Goal: Task Accomplishment & Management: Manage account settings

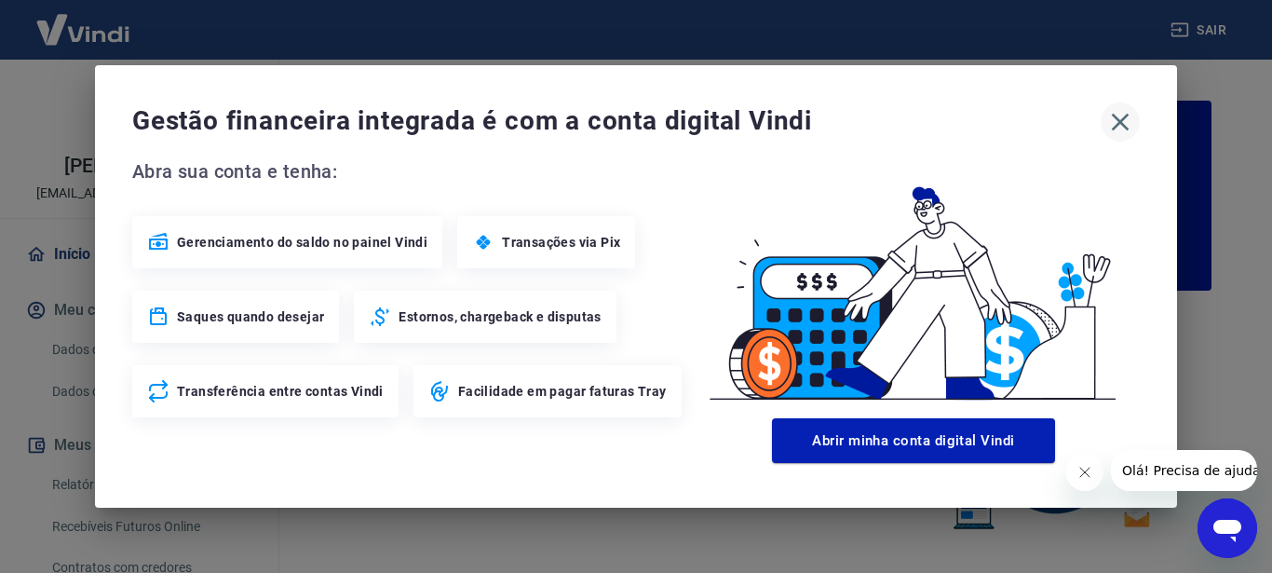
click at [1118, 127] on icon "button" at bounding box center [1120, 122] width 30 height 30
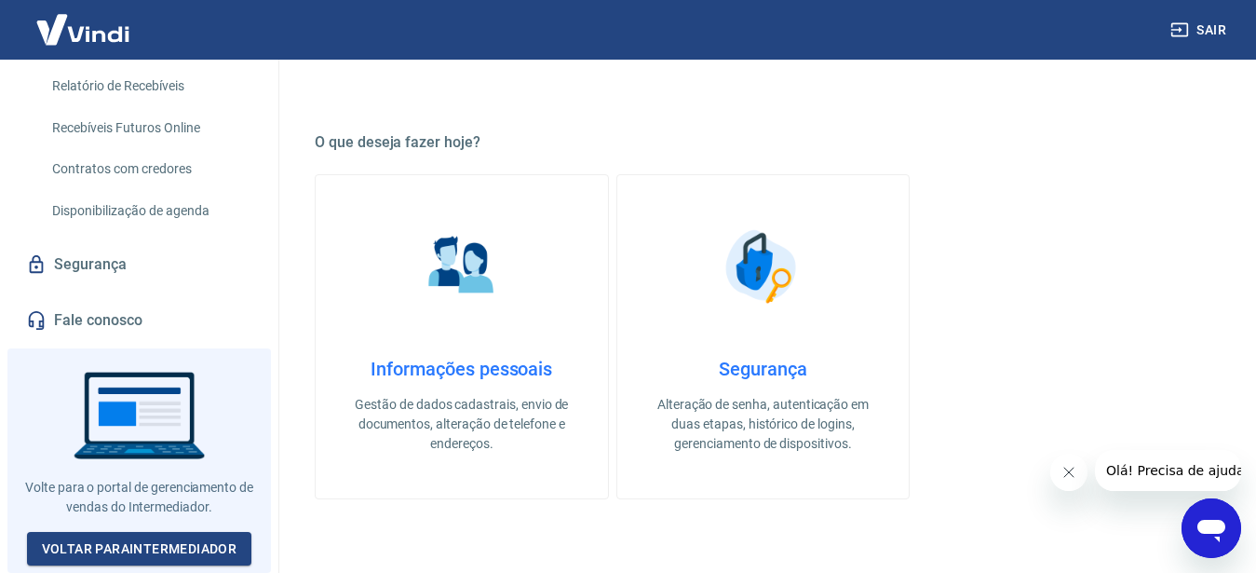
scroll to position [950, 0]
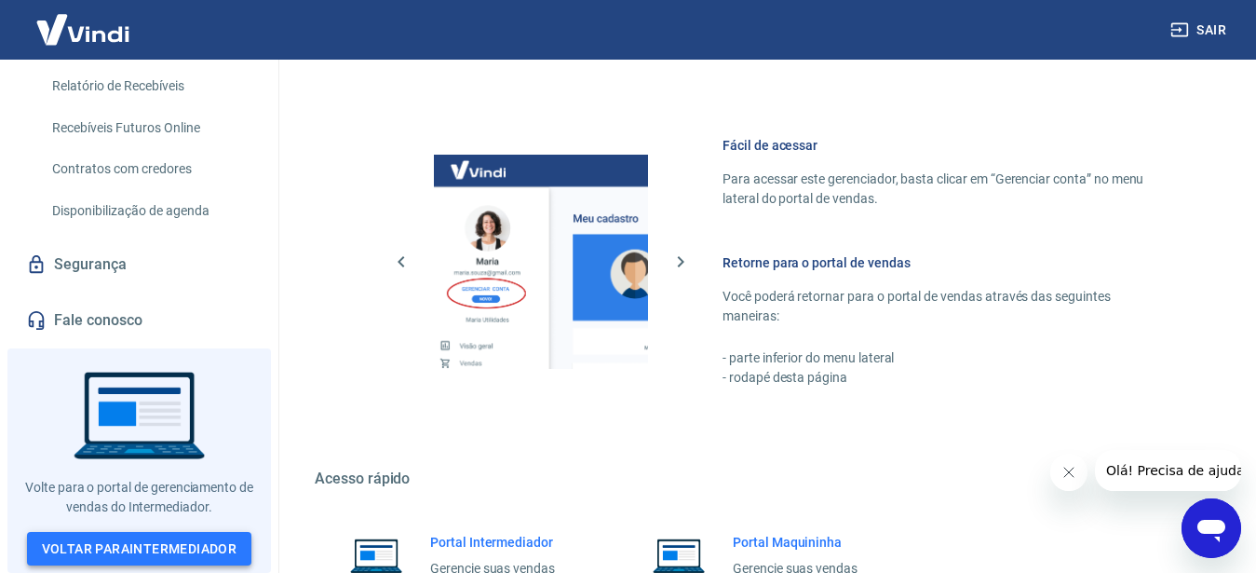
click at [115, 552] on link "Voltar para Intermediador" at bounding box center [139, 549] width 225 height 34
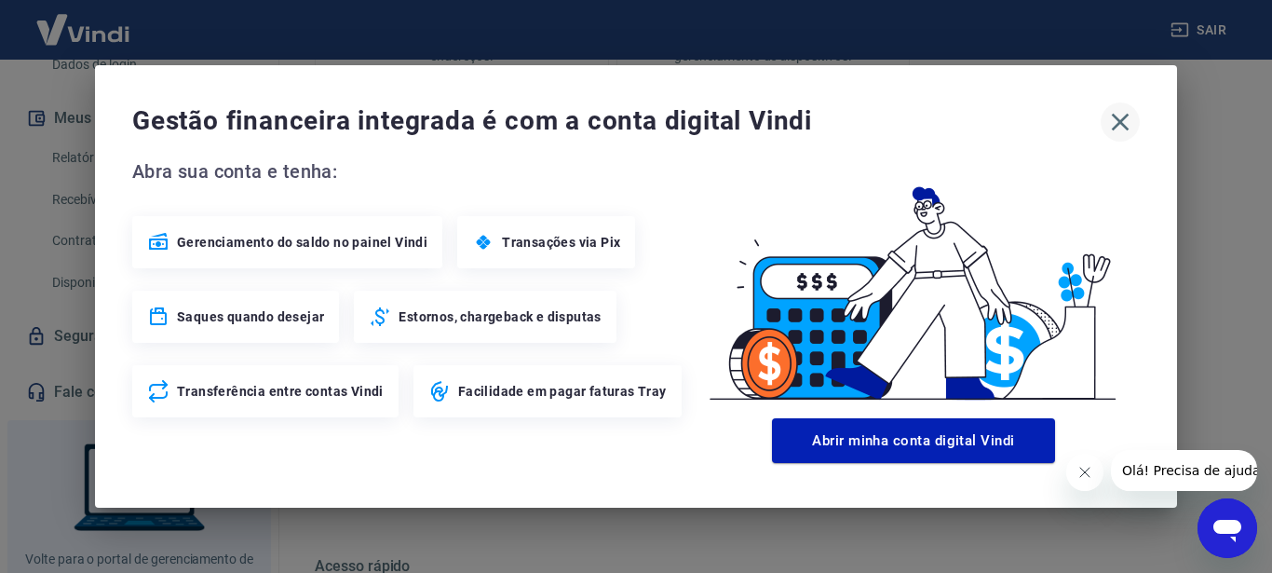
click at [1122, 125] on icon "button" at bounding box center [1121, 123] width 18 height 18
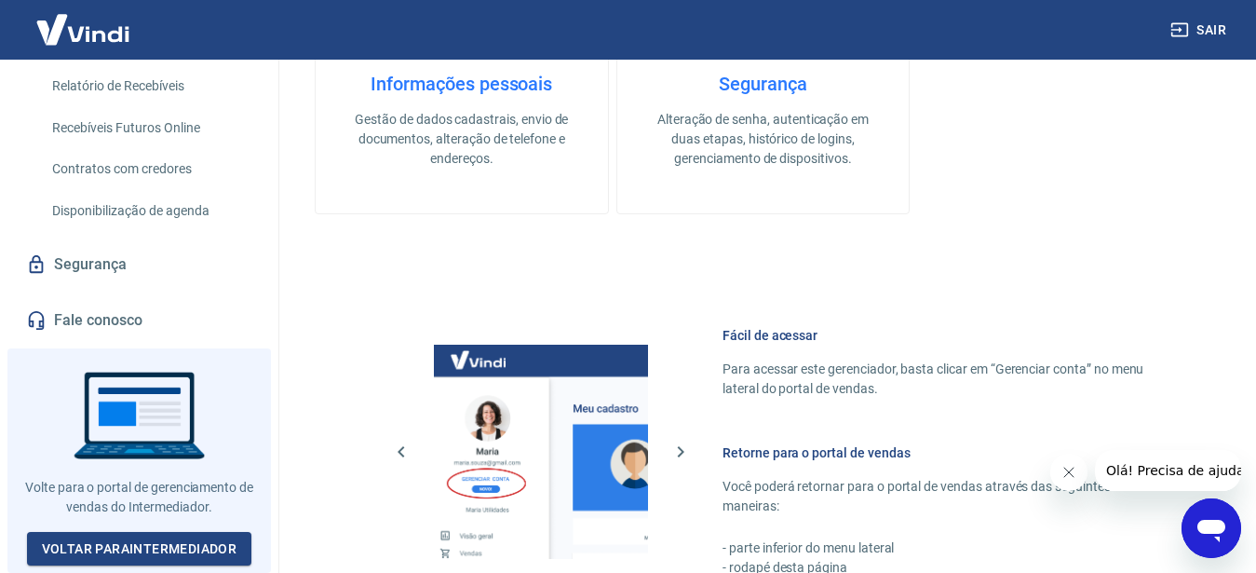
scroll to position [950, 0]
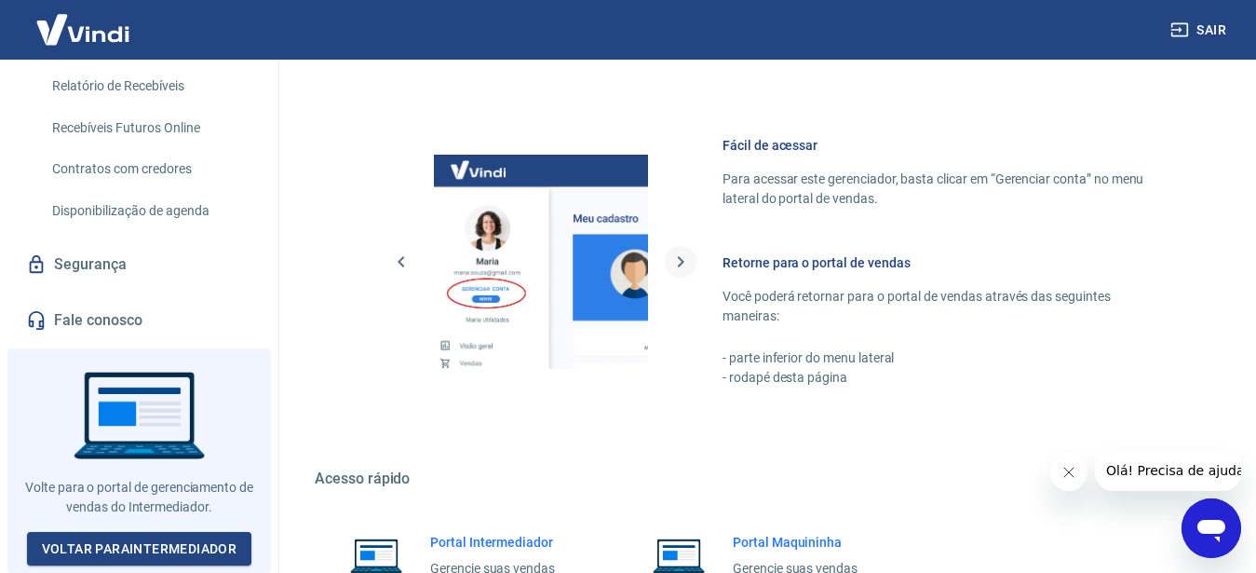
click at [685, 259] on icon "button" at bounding box center [681, 261] width 22 height 22
click at [596, 264] on img at bounding box center [541, 262] width 214 height 214
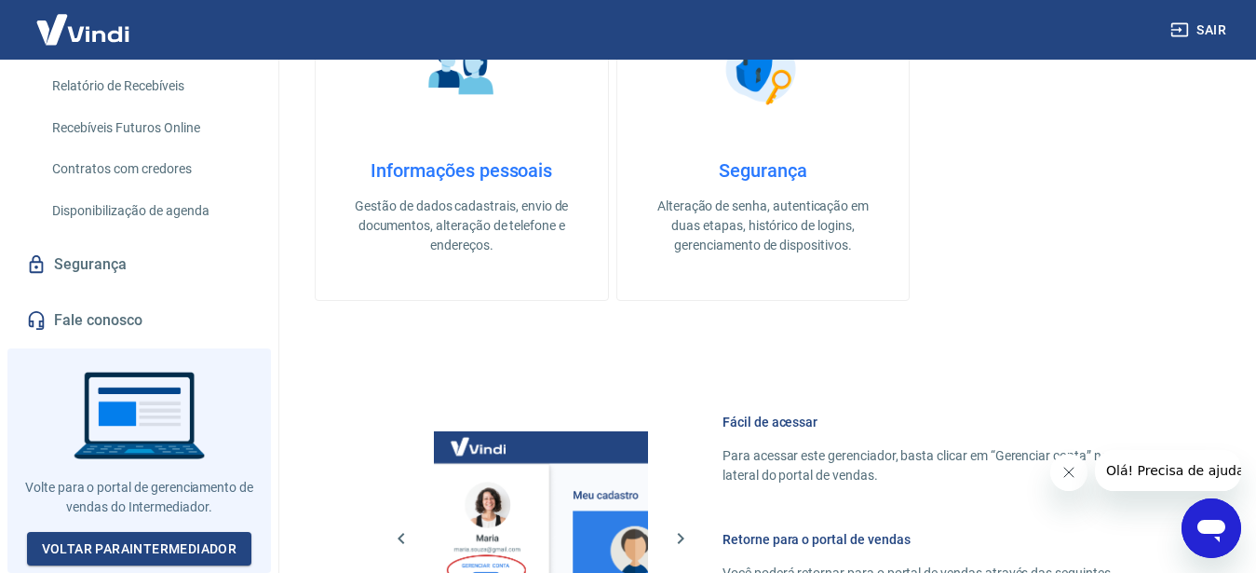
scroll to position [126, 0]
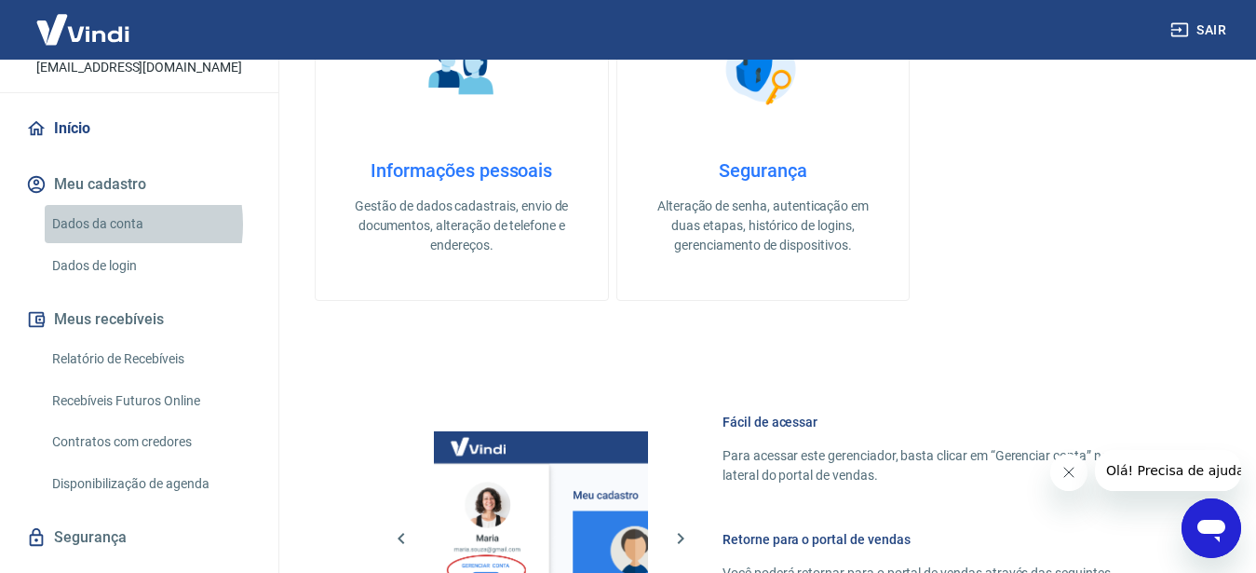
click at [94, 243] on link "Dados da conta" at bounding box center [150, 224] width 211 height 38
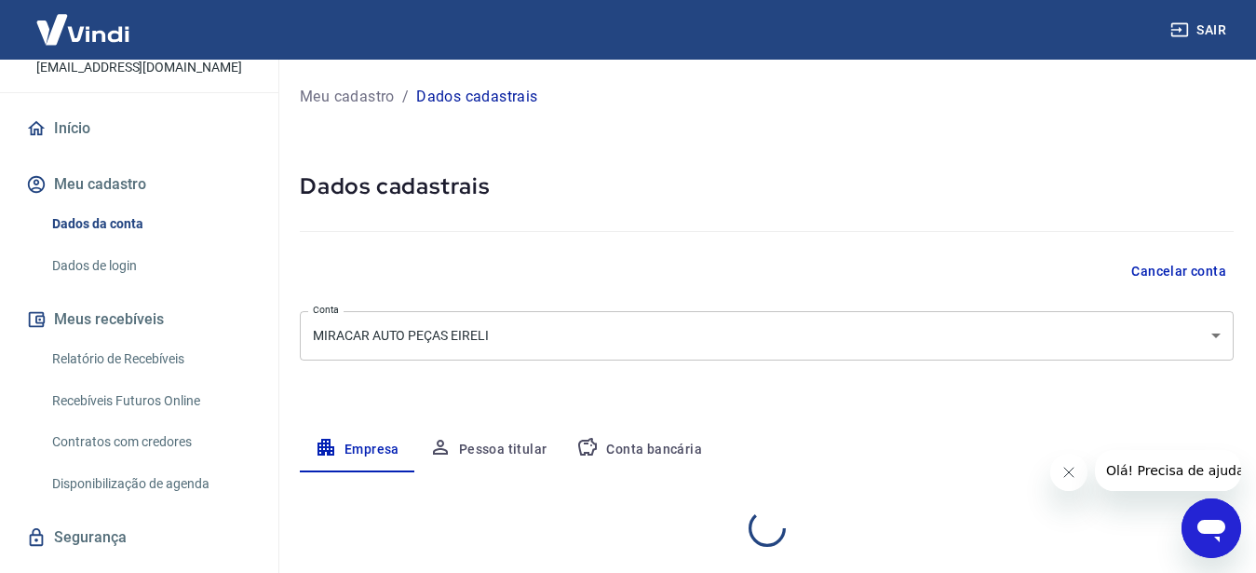
select select "RJ"
select select "business"
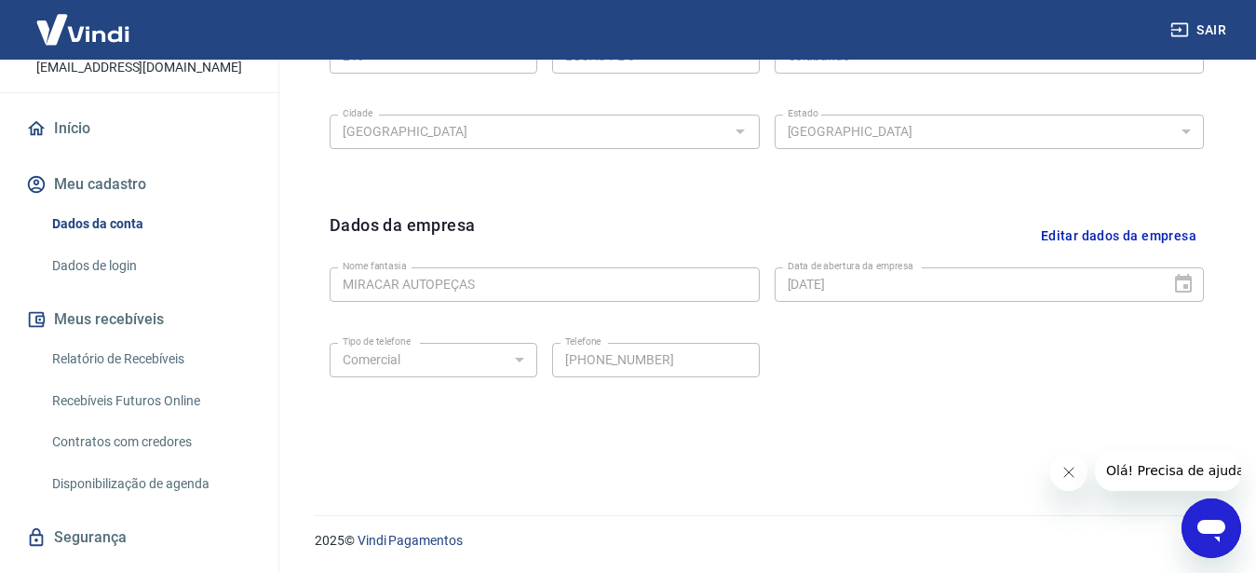
scroll to position [295, 0]
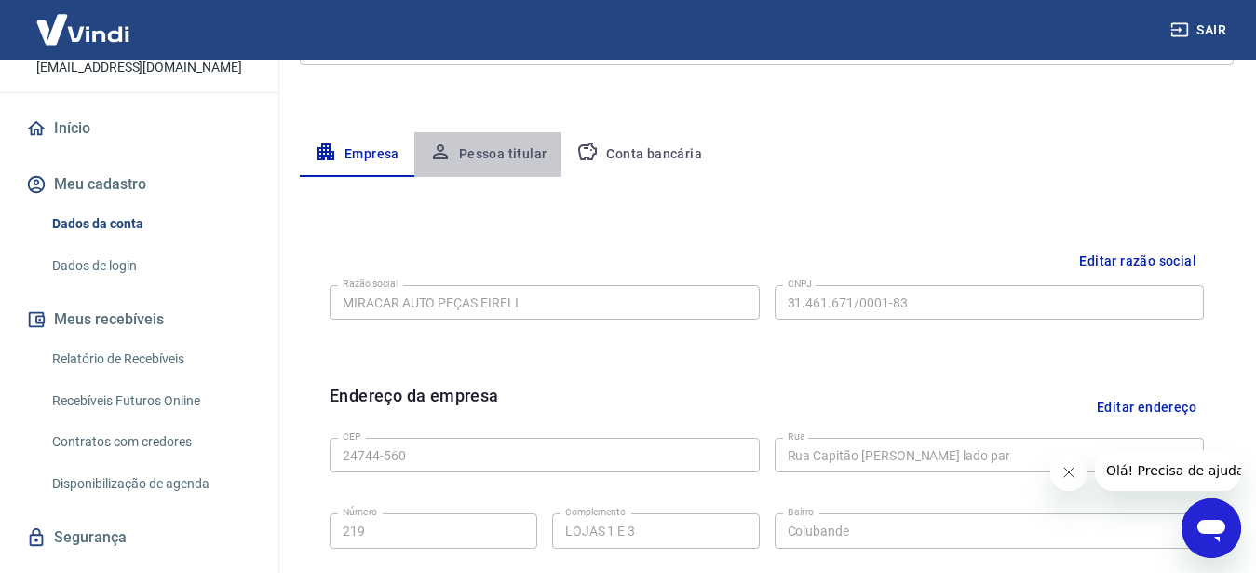
click at [501, 156] on button "Pessoa titular" at bounding box center [488, 154] width 148 height 45
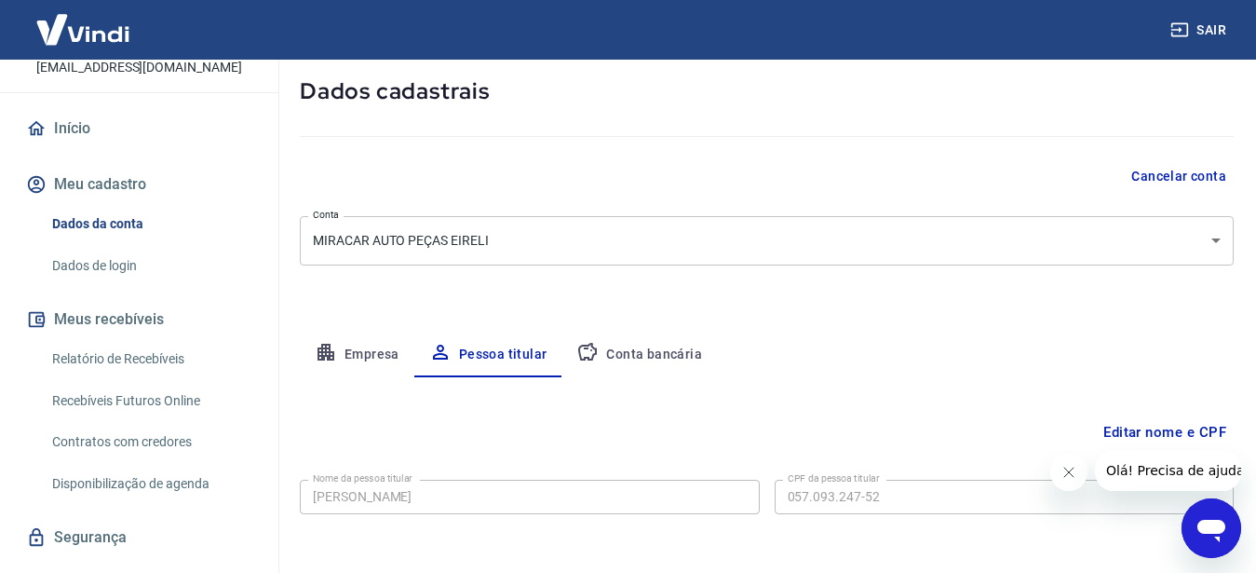
scroll to position [172, 0]
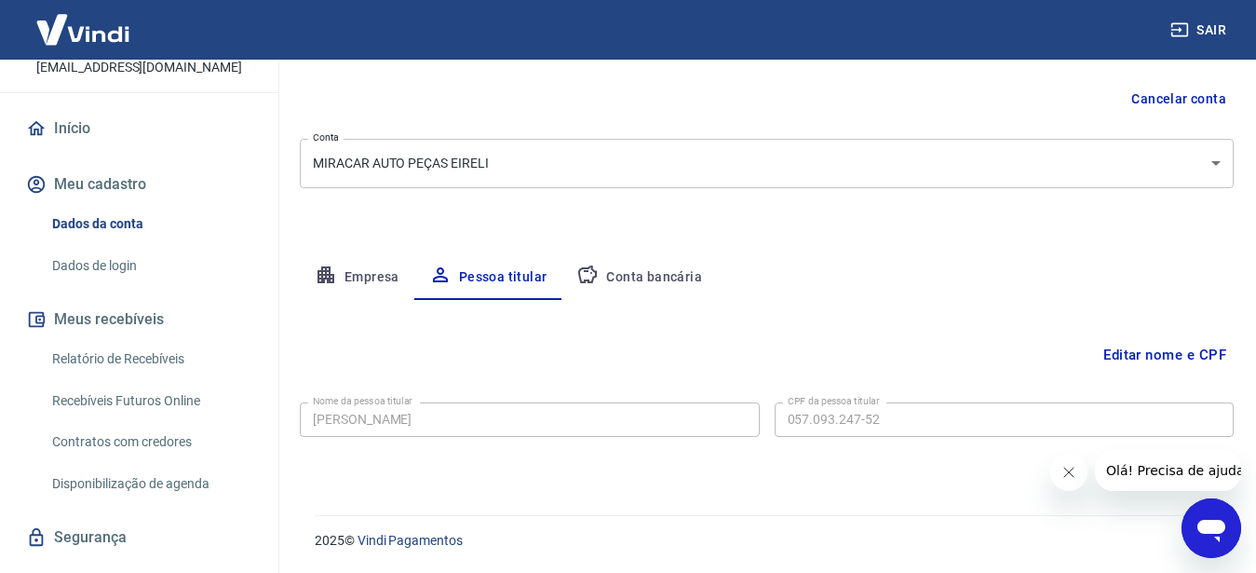
click at [622, 273] on button "Conta bancária" at bounding box center [640, 277] width 156 height 45
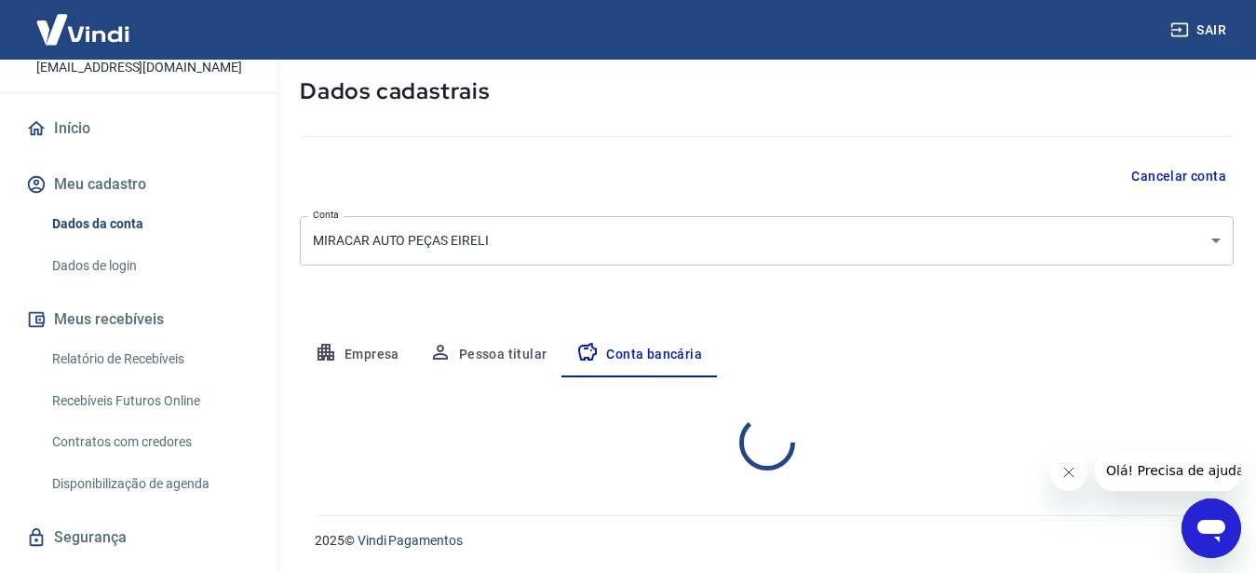
select select "1"
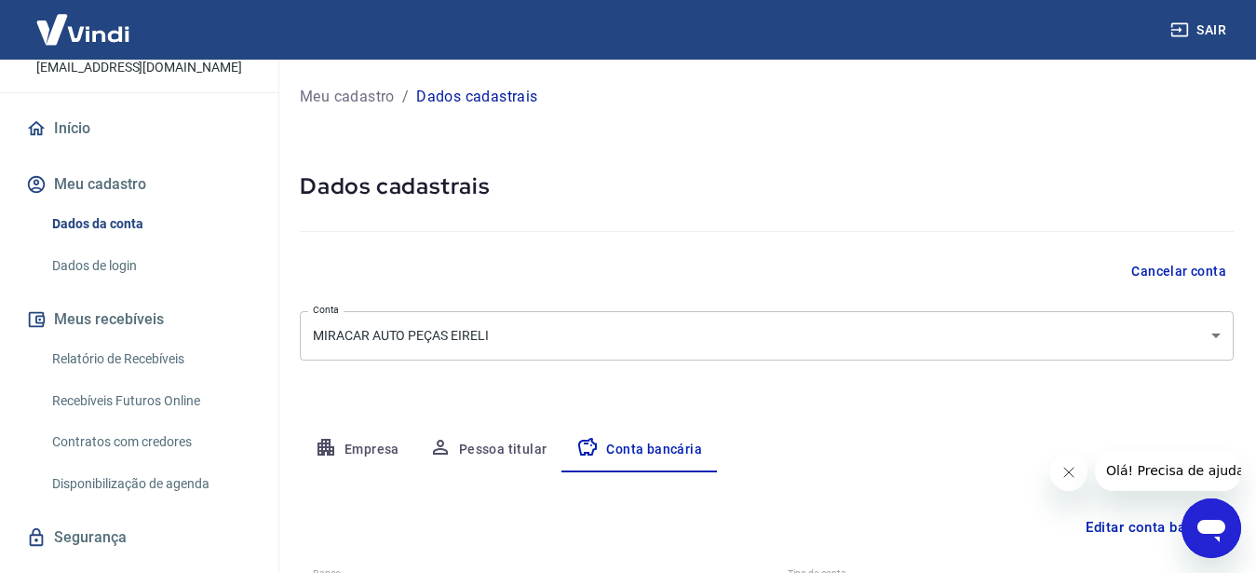
scroll to position [190, 0]
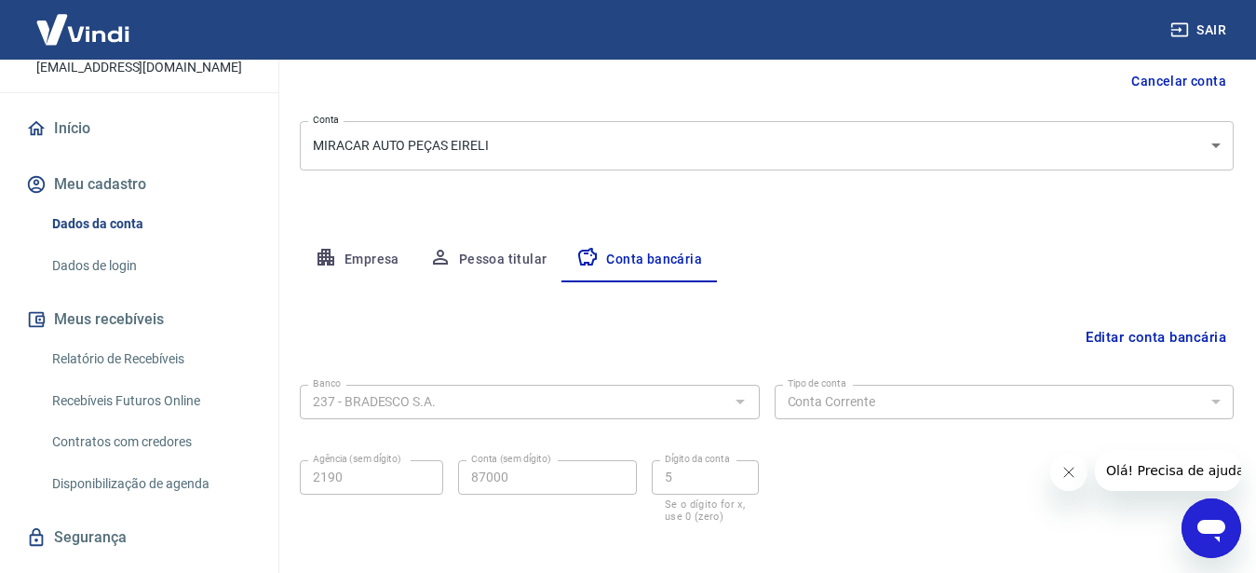
click at [500, 271] on button "Pessoa titular" at bounding box center [488, 259] width 148 height 45
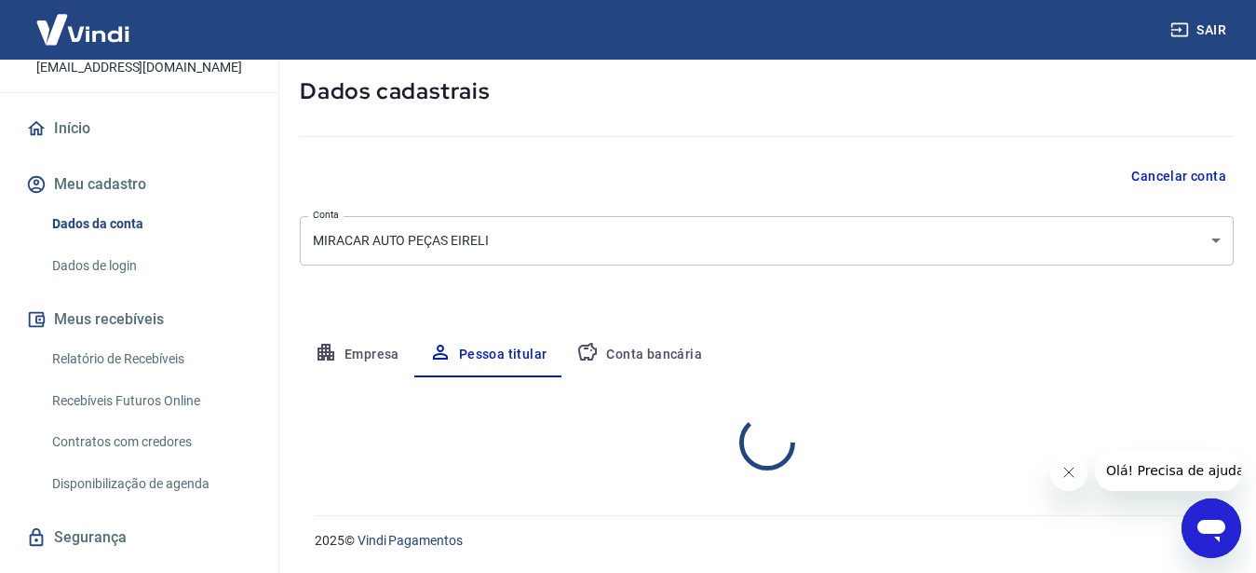
scroll to position [95, 0]
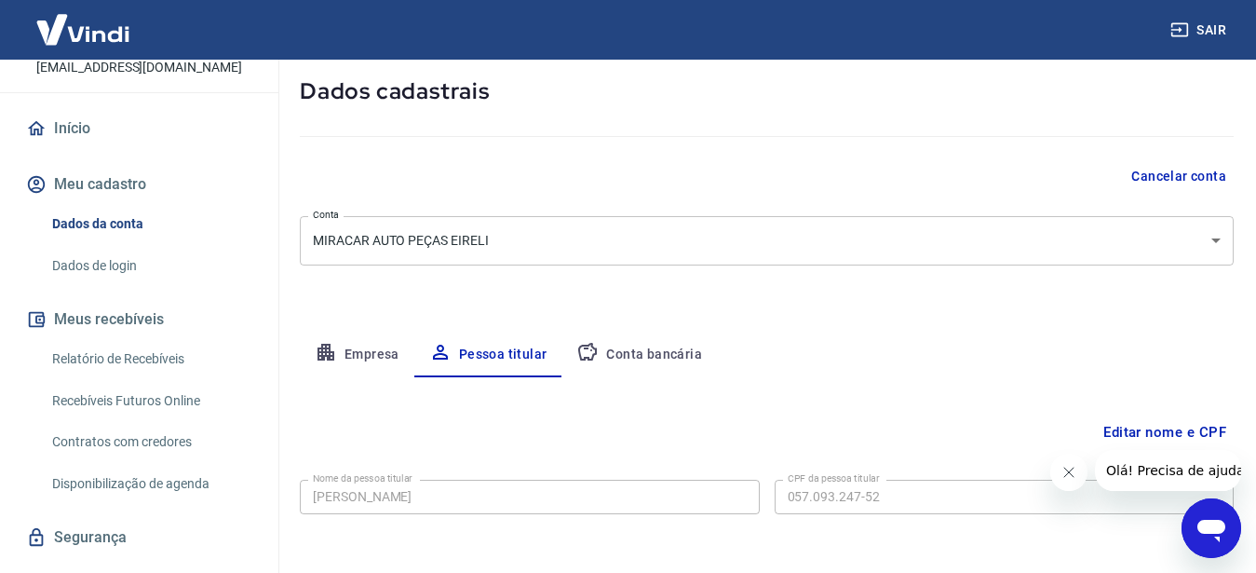
click at [363, 353] on button "Empresa" at bounding box center [357, 354] width 115 height 45
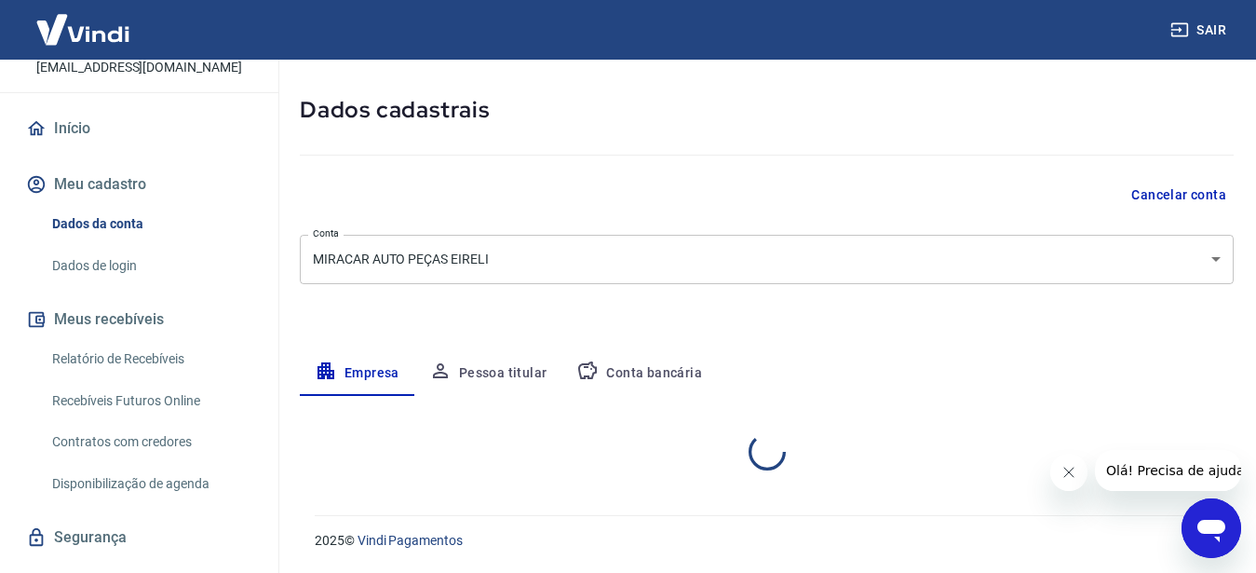
select select "RJ"
select select "business"
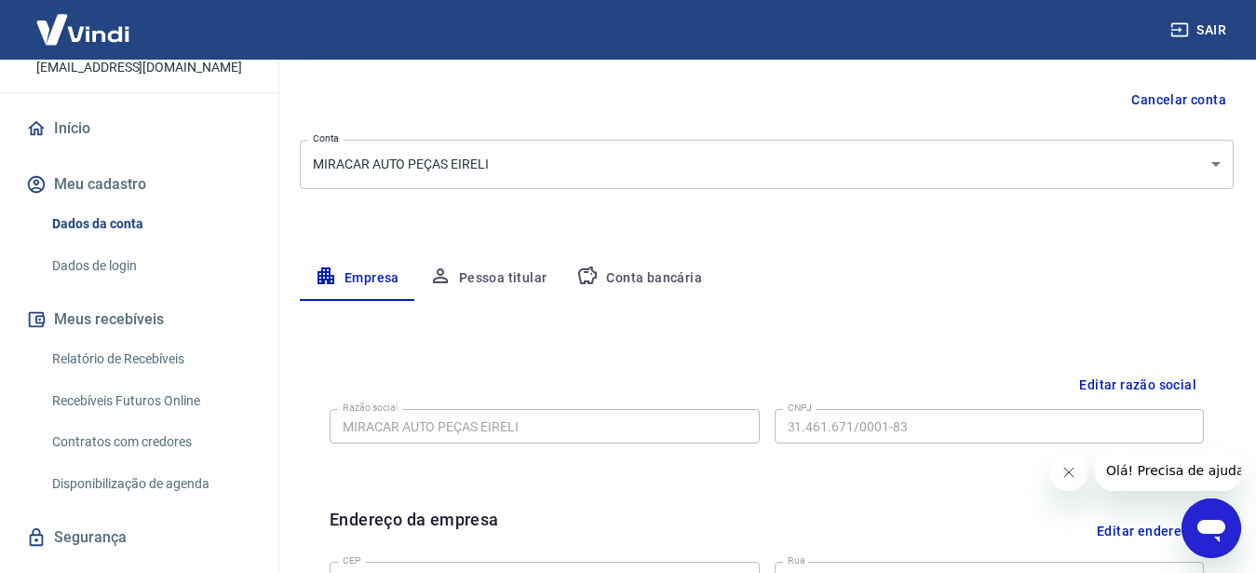
scroll to position [0, 0]
